Goal: Find specific page/section: Find specific page/section

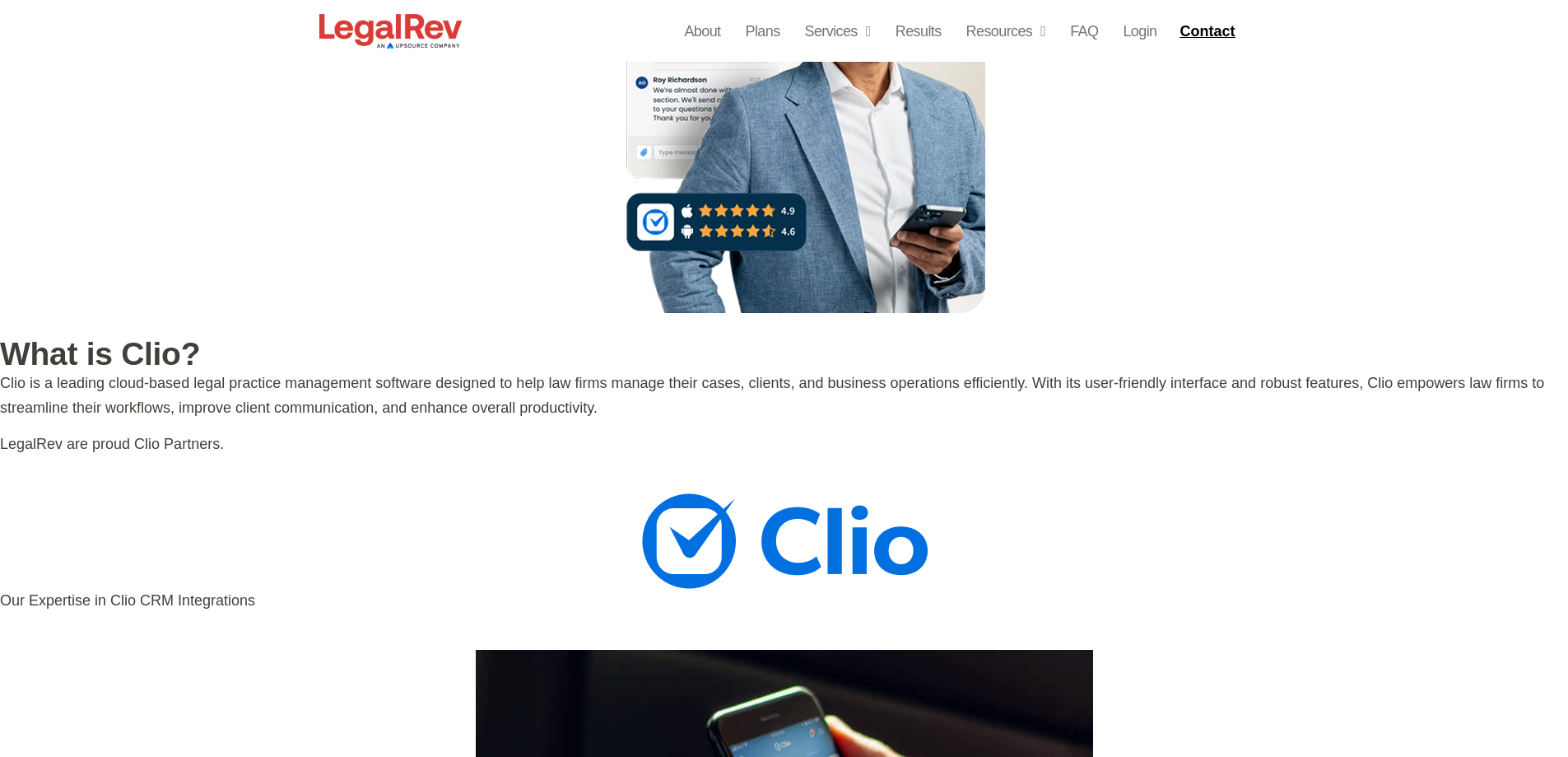
scroll to position [2470, 0]
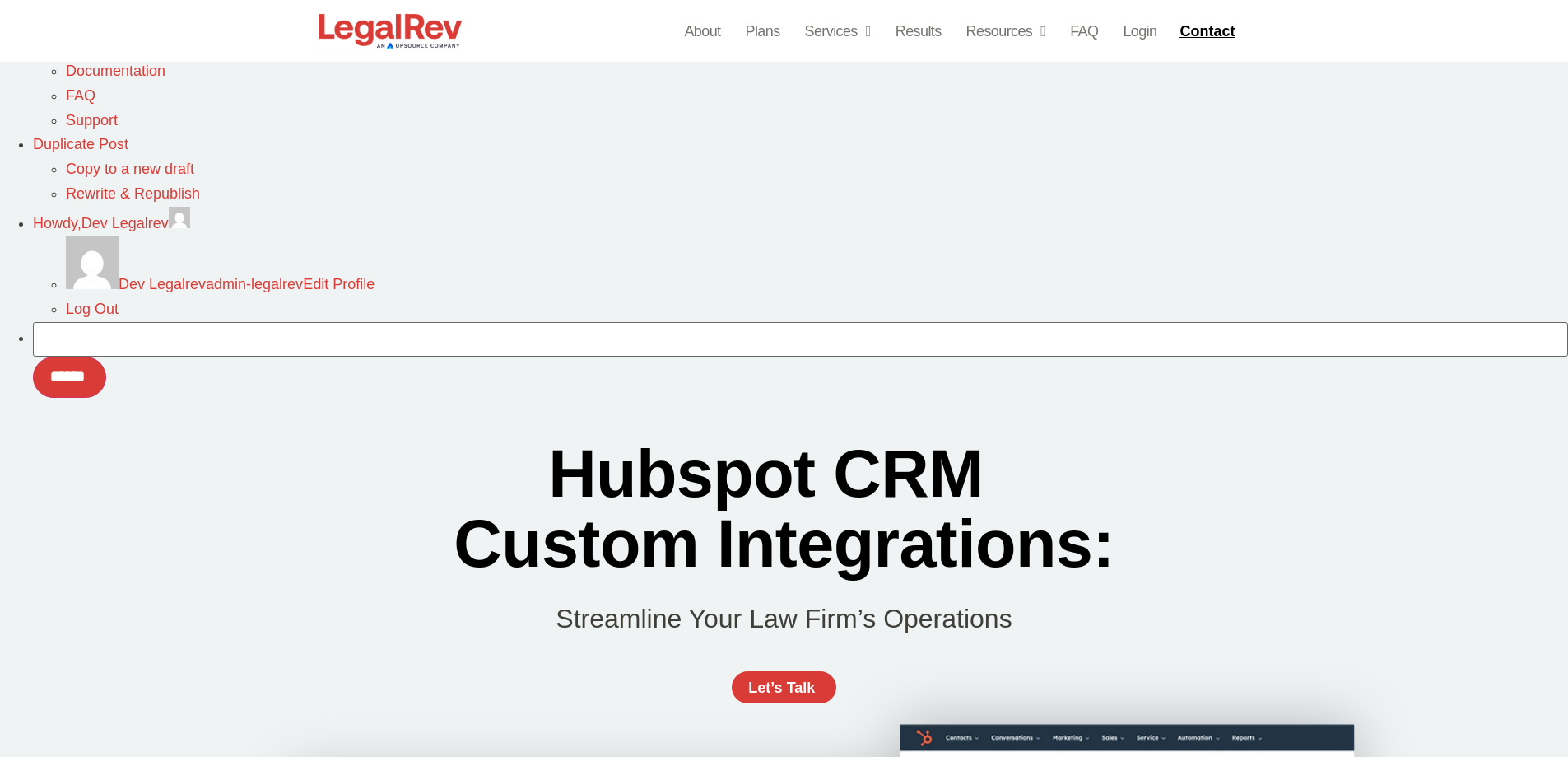
scroll to position [1647, 0]
